Goal: Obtain resource: Download file/media

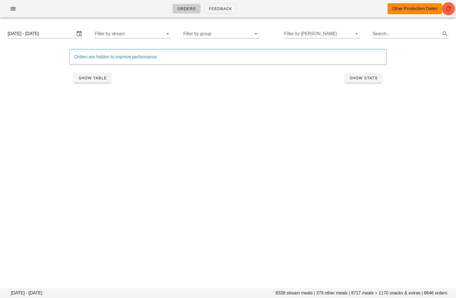
click at [12, 9] on icon "button" at bounding box center [13, 8] width 7 height 7
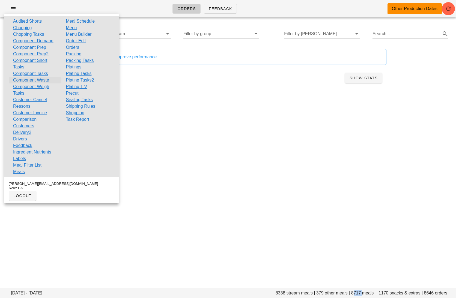
click at [25, 79] on link "Component Waste" at bounding box center [31, 80] width 36 height 7
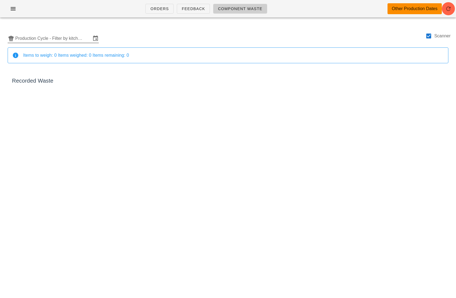
click at [59, 38] on input "Production Cycle - Filter by kitchen production schedules" at bounding box center [53, 38] width 76 height 9
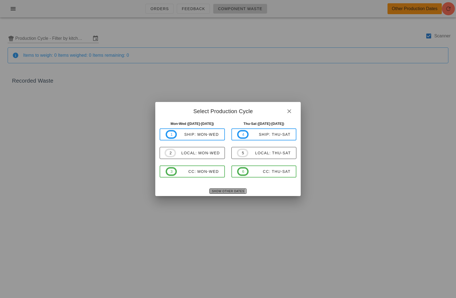
click at [232, 193] on span "Show Other Dates" at bounding box center [228, 191] width 32 height 3
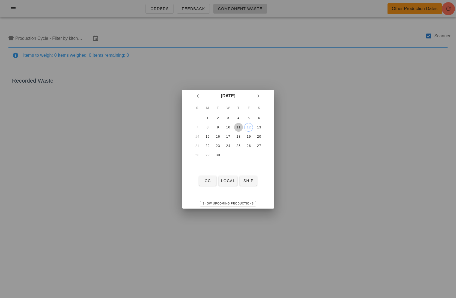
click at [240, 127] on div "11" at bounding box center [238, 127] width 9 height 4
click at [225, 182] on span "local" at bounding box center [228, 181] width 14 height 4
type input "local: Thu-Sat (Sep 11-Sep 13)"
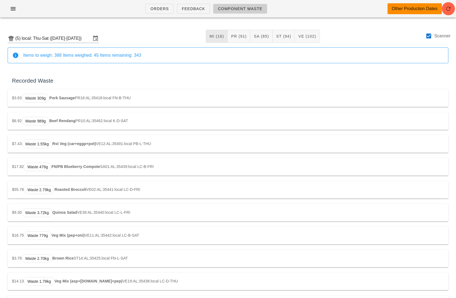
click at [429, 36] on div at bounding box center [428, 35] width 9 height 9
checkbox input "false"
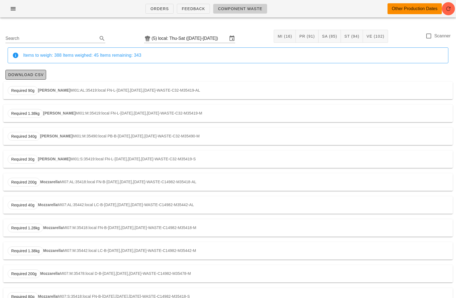
click at [34, 74] on span "Download CSV" at bounding box center [26, 75] width 36 height 4
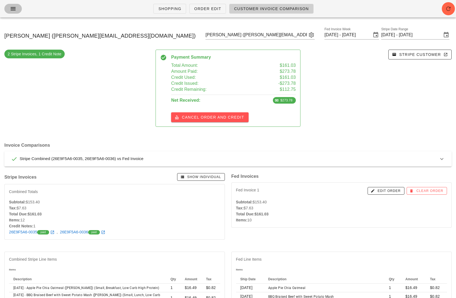
click at [12, 10] on icon "button" at bounding box center [13, 8] width 7 height 7
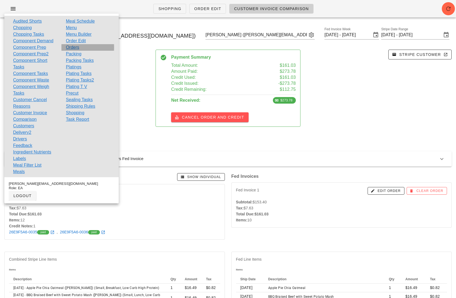
click at [77, 48] on link "Orders" at bounding box center [72, 47] width 13 height 7
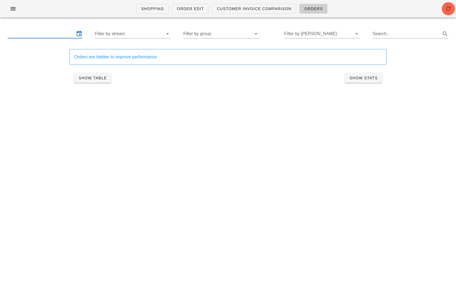
click at [54, 32] on input "text" at bounding box center [41, 33] width 67 height 9
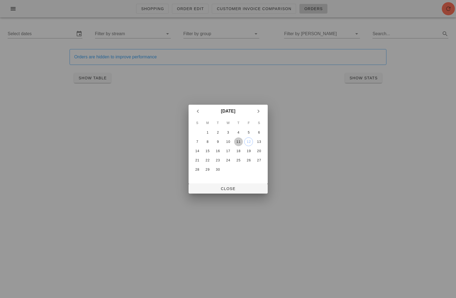
click at [237, 141] on div "11" at bounding box center [238, 142] width 9 height 4
click at [261, 141] on div "13" at bounding box center [258, 142] width 9 height 4
click at [239, 189] on span "Close" at bounding box center [228, 189] width 70 height 4
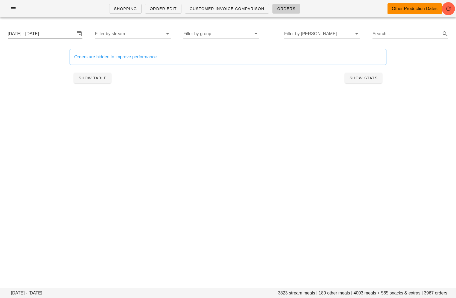
click at [58, 34] on input "[DATE] - [DATE]" at bounding box center [41, 33] width 67 height 9
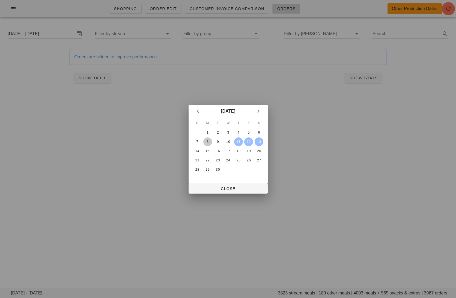
click at [209, 141] on div "8" at bounding box center [207, 142] width 9 height 4
click at [228, 142] on div "10" at bounding box center [227, 142] width 9 height 4
click at [229, 190] on span "Close" at bounding box center [228, 189] width 70 height 4
